Goal: Information Seeking & Learning: Learn about a topic

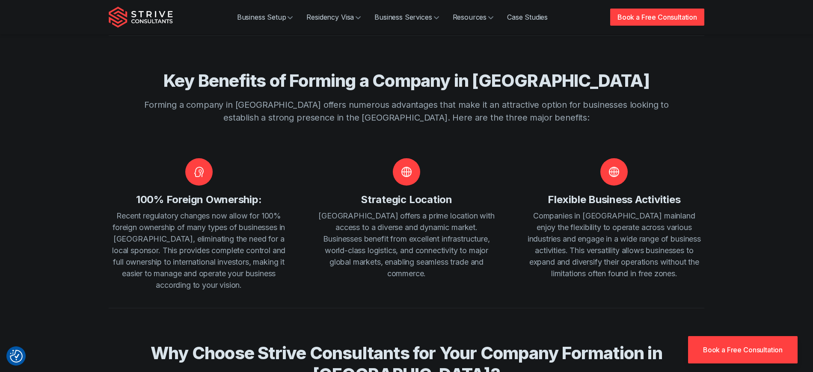
scroll to position [373, 0]
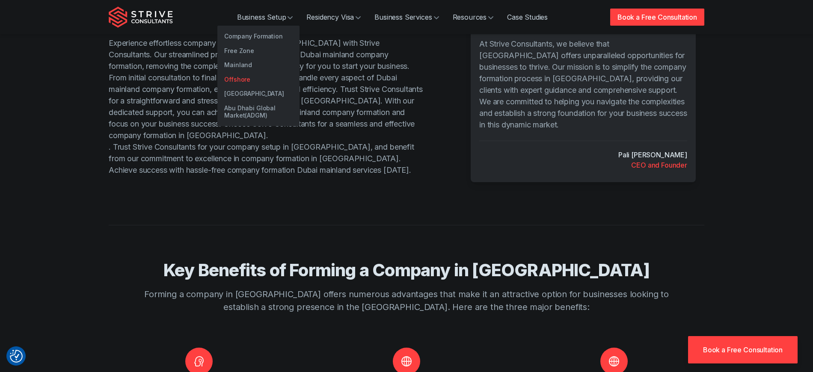
click at [240, 73] on link "Offshore" at bounding box center [258, 79] width 82 height 15
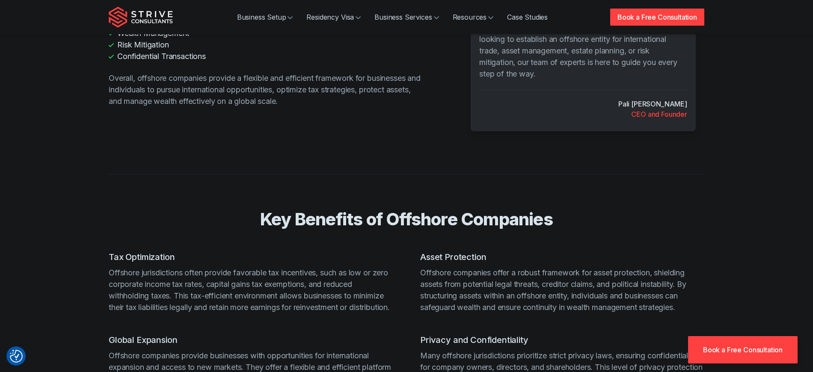
scroll to position [605, 0]
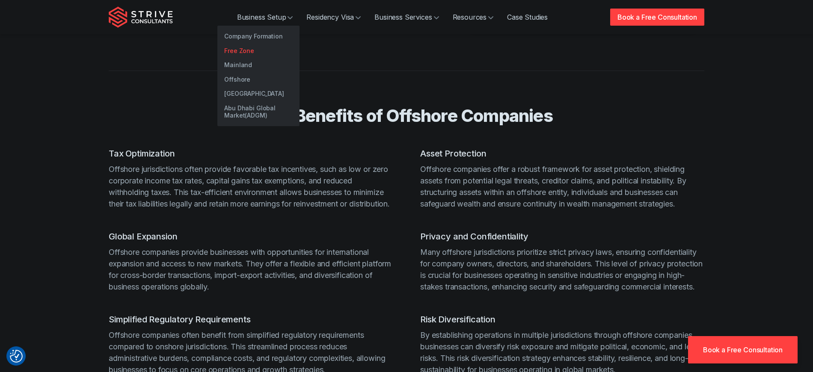
click at [249, 53] on link "Free Zone" at bounding box center [258, 51] width 82 height 15
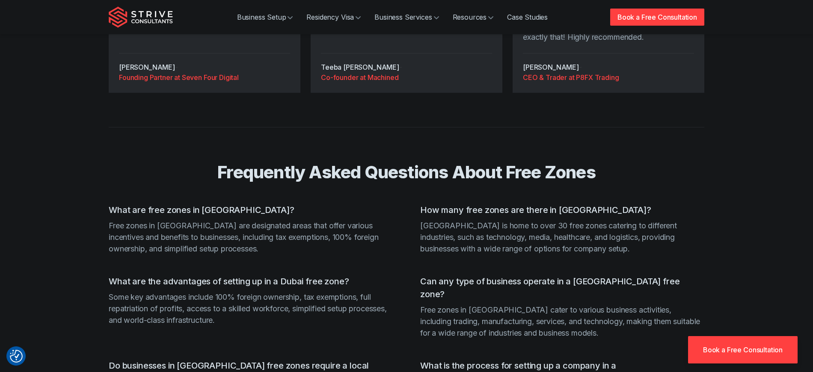
scroll to position [1804, 0]
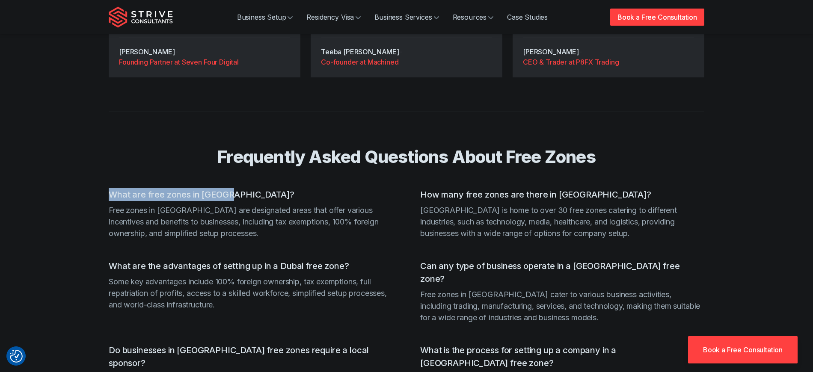
drag, startPoint x: 239, startPoint y: 172, endPoint x: 94, endPoint y: 169, distance: 144.6
click at [94, 169] on section "Frequently Asked Questions About Free Zones What are free zones in Dubai? Free …" at bounding box center [406, 279] width 813 height 335
copy h3 "What are free zones in Dubai?"
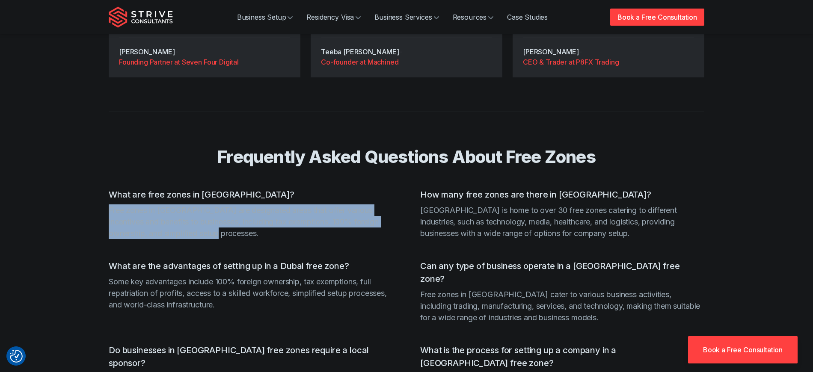
drag, startPoint x: 214, startPoint y: 200, endPoint x: 109, endPoint y: 185, distance: 106.3
click at [109, 205] on p "Free zones in Dubai are designated areas that offer various incentives and bene…" at bounding box center [251, 222] width 284 height 35
copy p "Free zones in Dubai are designated areas that offer various incentives and bene…"
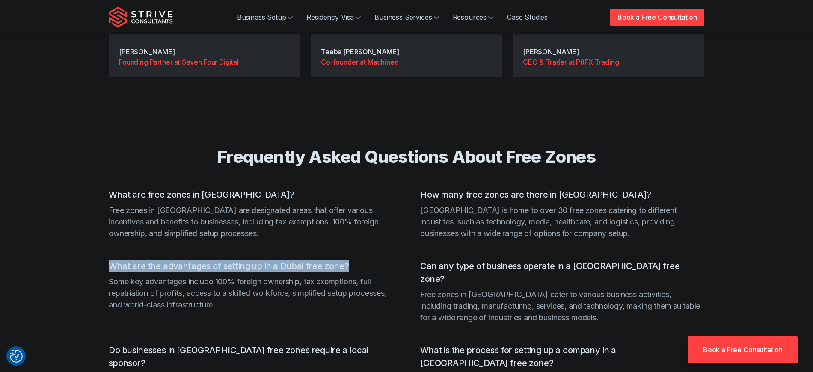
drag, startPoint x: 361, startPoint y: 242, endPoint x: 116, endPoint y: 238, distance: 245.2
click at [116, 260] on h3 "What are the advantages of setting up in a Dubai free zone?" at bounding box center [251, 266] width 284 height 13
copy h3 "What are the advantages of setting up in a Dubai free zone?"
drag, startPoint x: 301, startPoint y: 283, endPoint x: 109, endPoint y: 262, distance: 193.3
click at [109, 276] on p "Some key advantages include 100% foreign ownership, tax exemptions, full repatr…" at bounding box center [251, 293] width 284 height 35
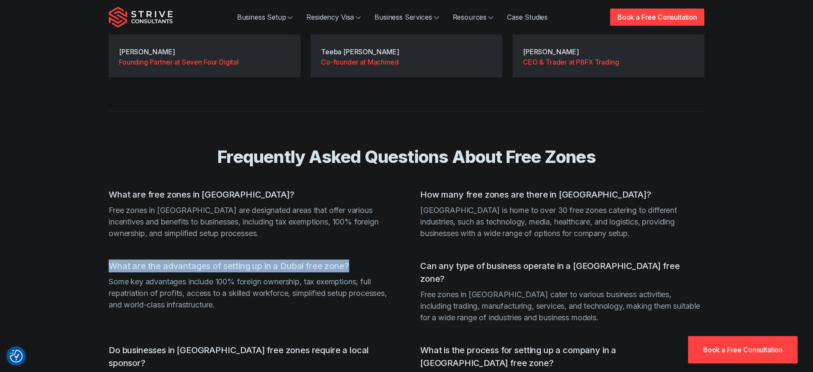
copy p "Some key advantages include 100% foreign ownership, tax exemptions, full repatr…"
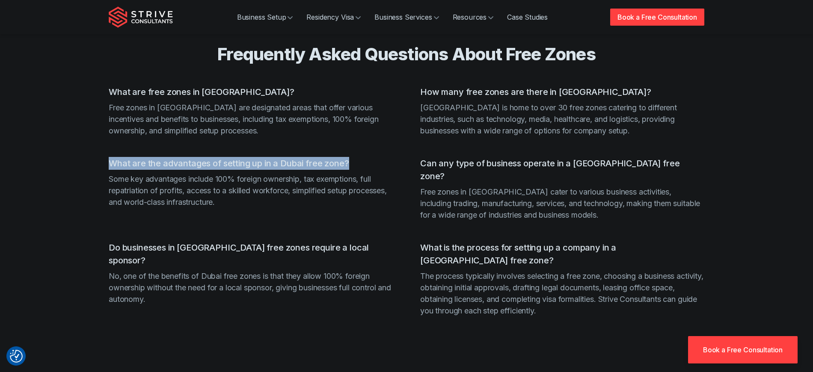
scroll to position [1932, 0]
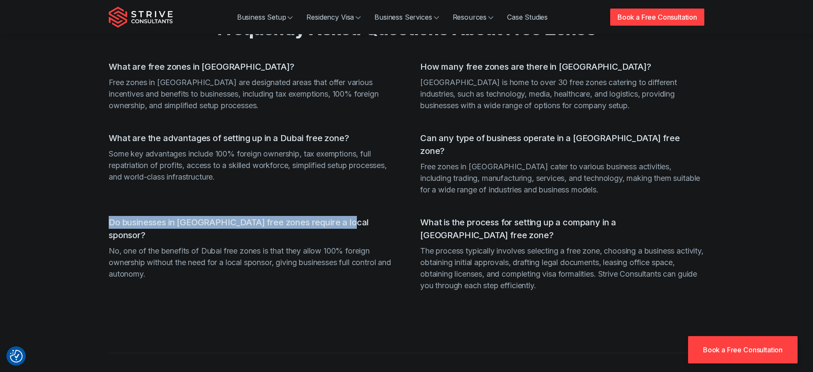
drag, startPoint x: 365, startPoint y: 190, endPoint x: 109, endPoint y: 191, distance: 255.9
click at [109, 216] on h3 "Do businesses in Dubai free zones require a local sponsor?" at bounding box center [251, 229] width 284 height 26
copy h3 "Do businesses in Dubai free zones require a local sponsor?"
drag, startPoint x: 157, startPoint y: 223, endPoint x: 111, endPoint y: 206, distance: 49.0
click at [111, 216] on li "Do businesses in Dubai free zones require a local sponsor? No, one of the benef…" at bounding box center [251, 253] width 284 height 75
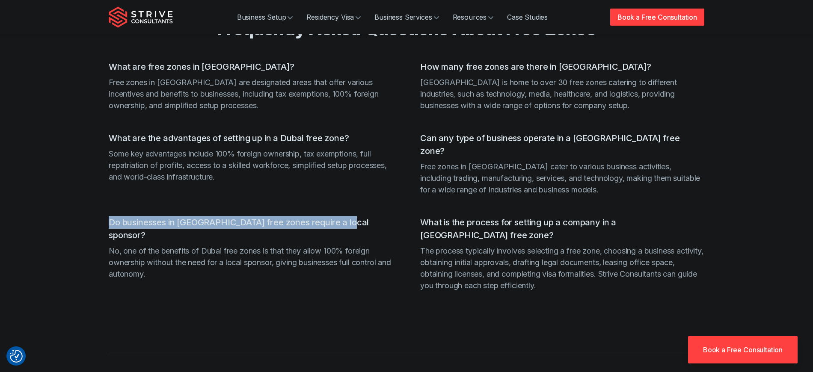
copy p "No, one of the benefits of Dubai free zones is that they allow 100% foreign own…"
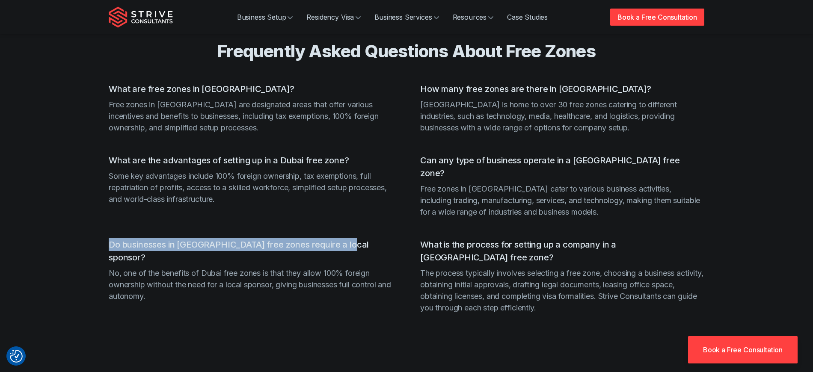
scroll to position [1898, 0]
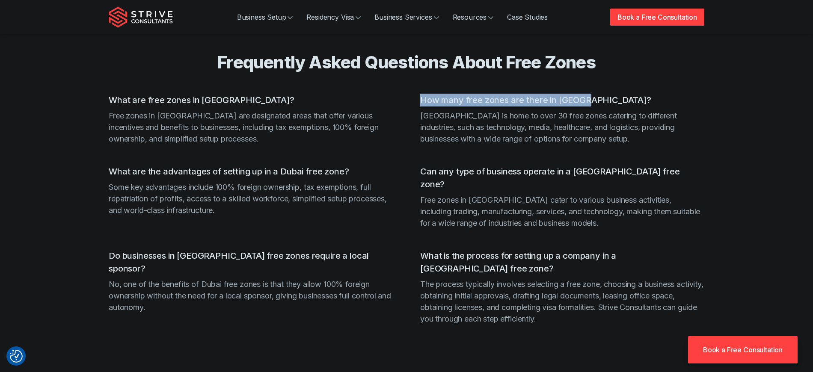
drag, startPoint x: 588, startPoint y: 80, endPoint x: 417, endPoint y: 83, distance: 171.2
click at [417, 94] on ul "What are free zones in Dubai? Free zones in Dubai are designated areas that off…" at bounding box center [407, 223] width 596 height 258
copy h3 "How many free zones are there in Dubai?"
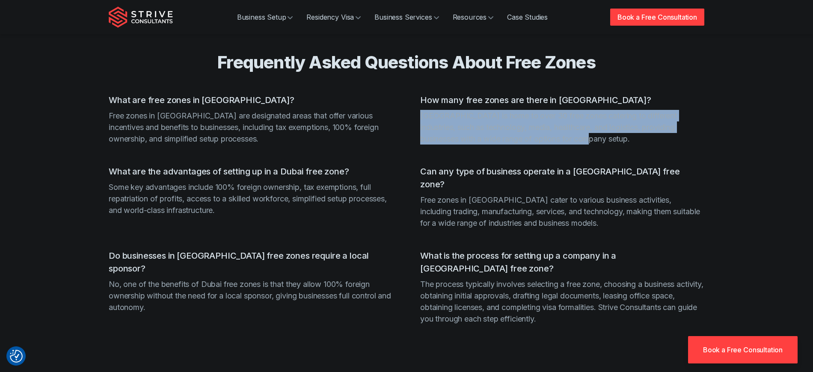
drag, startPoint x: 558, startPoint y: 127, endPoint x: 418, endPoint y: 95, distance: 143.0
click at [418, 95] on ul "What are free zones in Dubai? Free zones in Dubai are designated areas that off…" at bounding box center [407, 223] width 596 height 258
copy p "Dubai is home to over 30 free zones catering to different industries, such as t…"
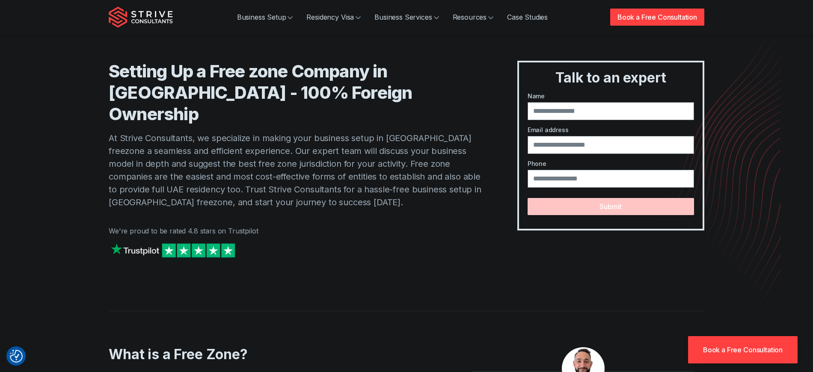
scroll to position [0, 0]
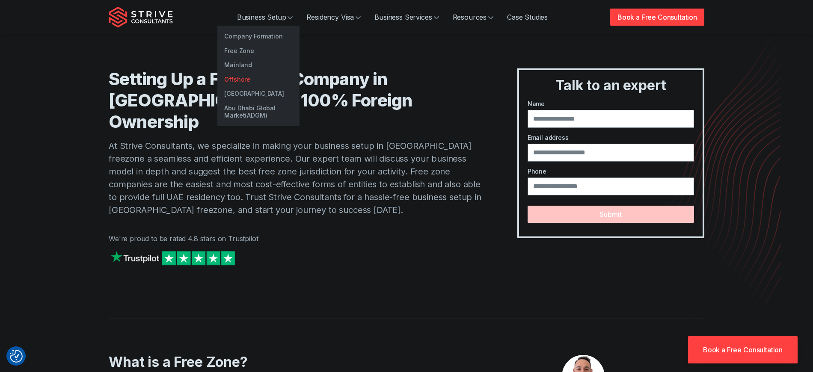
click at [248, 78] on link "Offshore" at bounding box center [258, 79] width 82 height 15
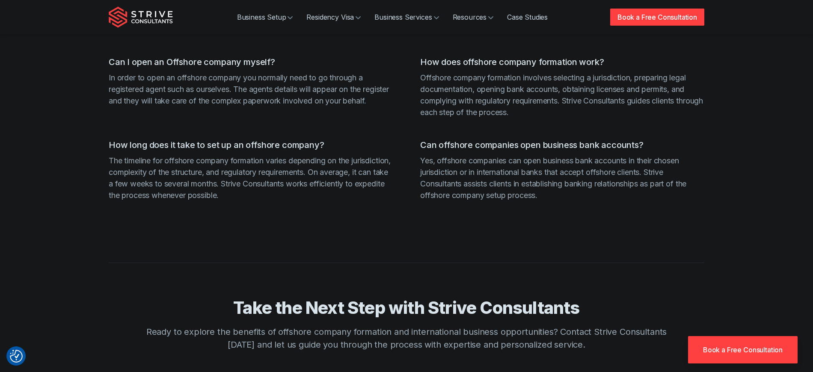
scroll to position [1991, 0]
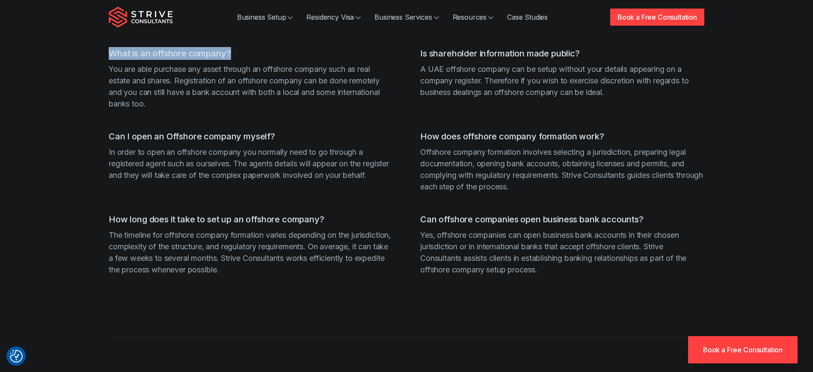
drag, startPoint x: 234, startPoint y: 65, endPoint x: 107, endPoint y: 63, distance: 126.7
click at [107, 63] on div "Frequently Asked Questions (FAQs) About Offshore Company Formation What is an o…" at bounding box center [406, 126] width 616 height 354
copy h3 "What is an offshore company?"
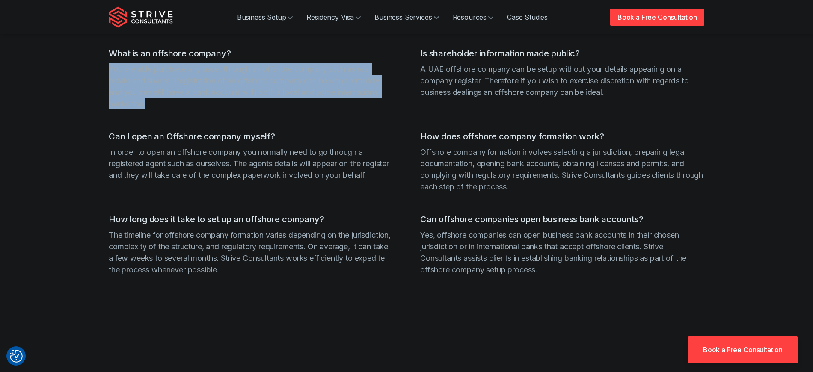
drag, startPoint x: 181, startPoint y: 111, endPoint x: 105, endPoint y: 80, distance: 81.7
click at [105, 80] on div "Frequently Asked Questions (FAQs) About Offshore Company Formation What is an o…" at bounding box center [406, 126] width 616 height 354
copy p "You are able purchase any asset through an offshore company such as real estate…"
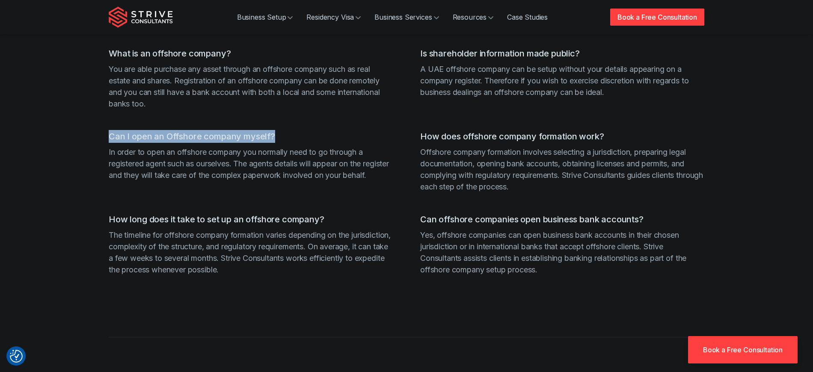
drag, startPoint x: 291, startPoint y: 148, endPoint x: 97, endPoint y: 148, distance: 193.8
click at [97, 148] on section "Frequently Asked Questions (FAQs) About Offshore Company Formation What is an o…" at bounding box center [406, 126] width 813 height 354
copy h3 "Can I open an Offshore company myself?"
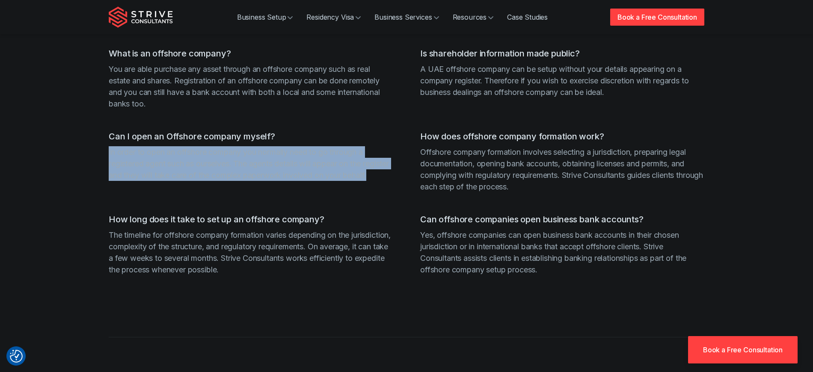
drag, startPoint x: 281, startPoint y: 205, endPoint x: 103, endPoint y: 164, distance: 182.7
click at [103, 164] on div "Frequently Asked Questions (FAQs) About Offshore Company Formation What is an o…" at bounding box center [406, 126] width 616 height 354
copy p "In order to open an offshore company you normally need to go through a register…"
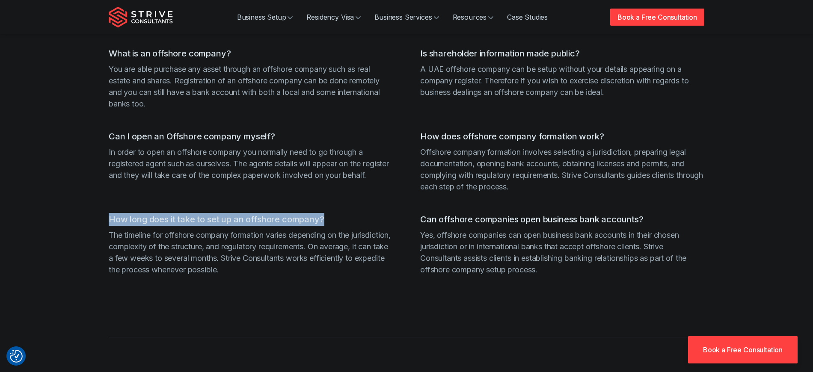
drag, startPoint x: 317, startPoint y: 233, endPoint x: 107, endPoint y: 230, distance: 210.1
click at [107, 230] on div "Frequently Asked Questions (FAQs) About Offshore Company Formation What is an o…" at bounding box center [406, 126] width 616 height 354
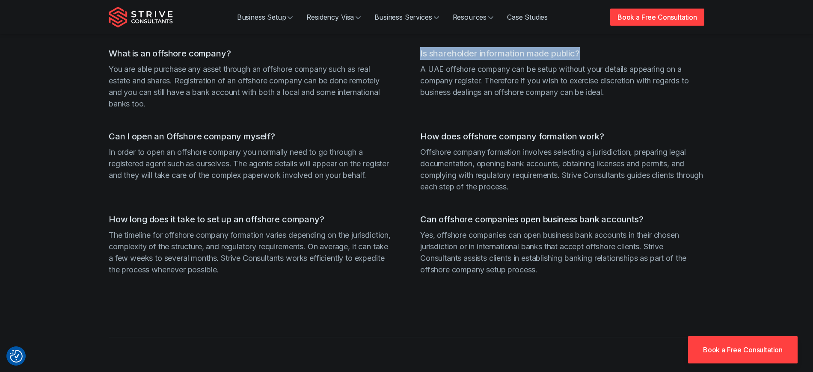
drag, startPoint x: 587, startPoint y: 67, endPoint x: 419, endPoint y: 65, distance: 168.2
click at [419, 65] on ul "What is an offshore company? You are able purchase any asset through an offshor…" at bounding box center [407, 175] width 596 height 256
copy h3 "Is shareholder information made public?"
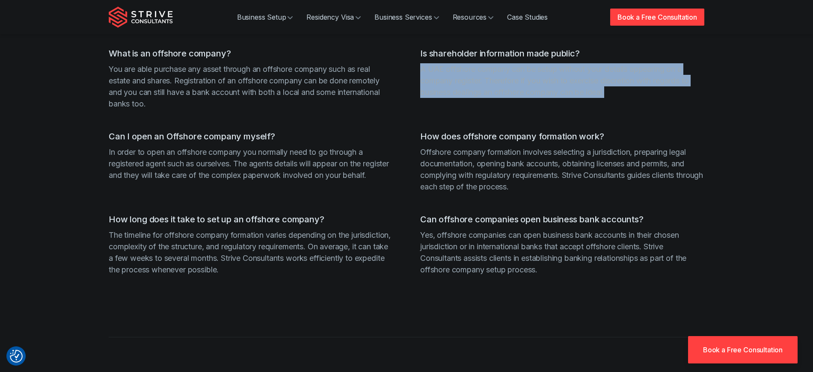
drag, startPoint x: 611, startPoint y: 109, endPoint x: 420, endPoint y: 80, distance: 193.9
click at [420, 80] on li "Is shareholder information made public? A UAE offshore company can be setup wit…" at bounding box center [562, 78] width 284 height 62
copy p "A UAE offshore company can be setup without your details appearing on a company…"
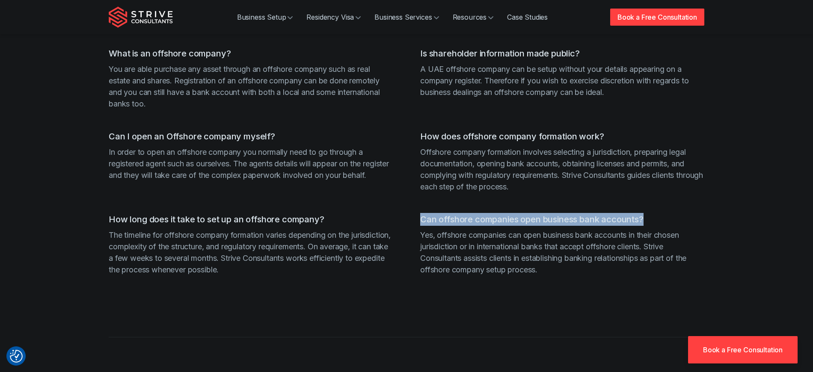
drag, startPoint x: 680, startPoint y: 229, endPoint x: 419, endPoint y: 229, distance: 261.4
click at [419, 229] on ul "What is an offshore company? You are able purchase any asset through an offshor…" at bounding box center [407, 175] width 596 height 256
copy h3 "Can offshore companies open business bank accounts?"
drag, startPoint x: 515, startPoint y: 279, endPoint x: 422, endPoint y: 249, distance: 98.2
click at [422, 249] on ul "What is an offshore company? You are able purchase any asset through an offshor…" at bounding box center [407, 175] width 596 height 256
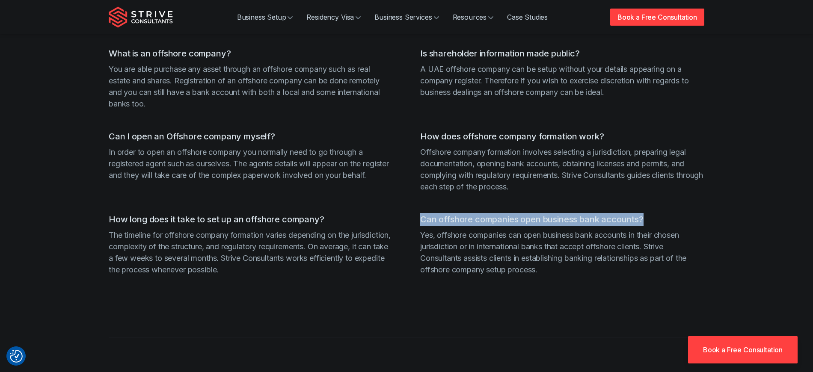
copy p "Yes, offshore companies can open business bank accounts in their chosen jurisdi…"
